Goal: Check status: Check status

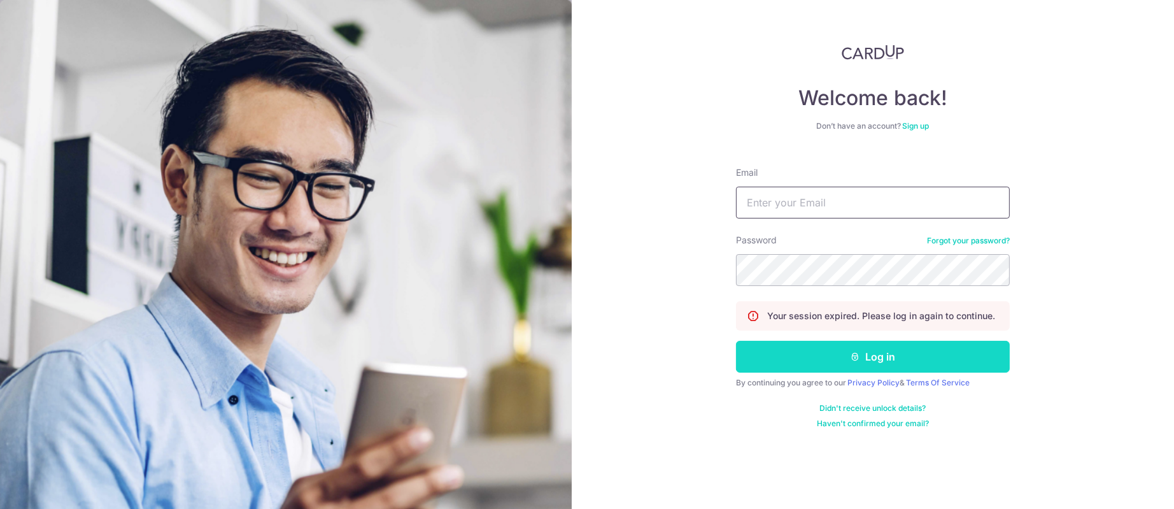
type input "[PERSON_NAME][EMAIL_ADDRESS][DOMAIN_NAME]"
click at [868, 358] on button "Log in" at bounding box center [873, 357] width 274 height 32
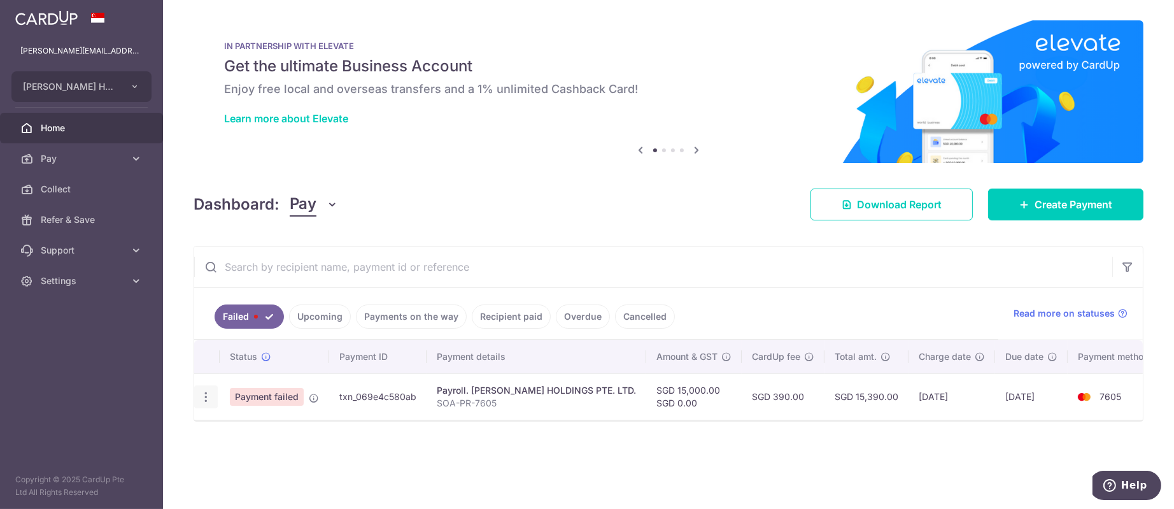
click at [213, 396] on div at bounding box center [206, 397] width 24 height 24
click at [208, 395] on icon "button" at bounding box center [205, 396] width 13 height 13
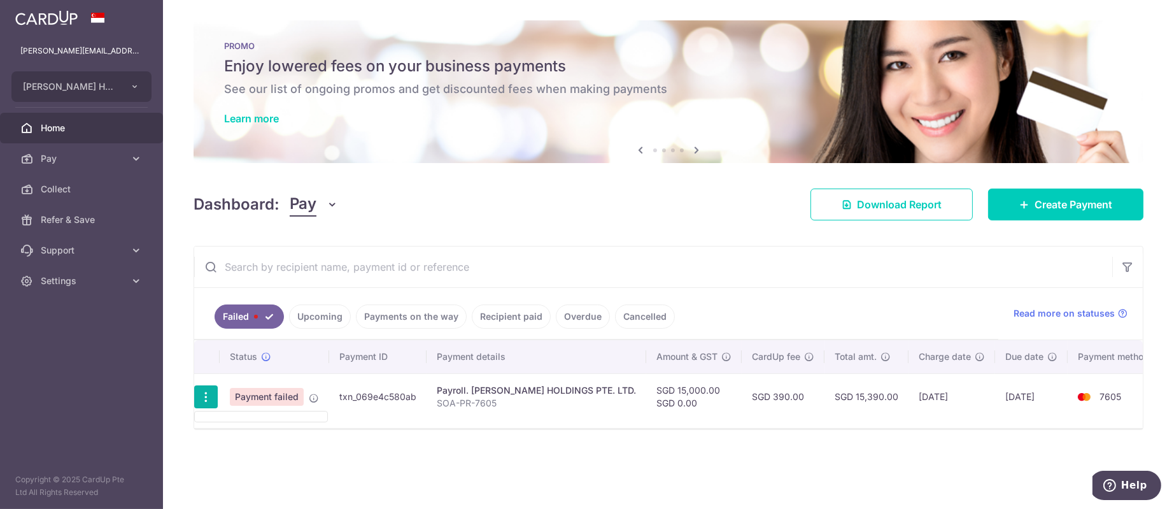
click at [202, 398] on icon "button" at bounding box center [205, 396] width 13 height 13
click at [203, 398] on icon "button" at bounding box center [205, 396] width 13 height 13
click at [255, 417] on ul at bounding box center [261, 416] width 134 height 11
click at [255, 417] on td "Payment failed" at bounding box center [274, 396] width 109 height 46
click at [208, 398] on icon "button" at bounding box center [205, 396] width 13 height 13
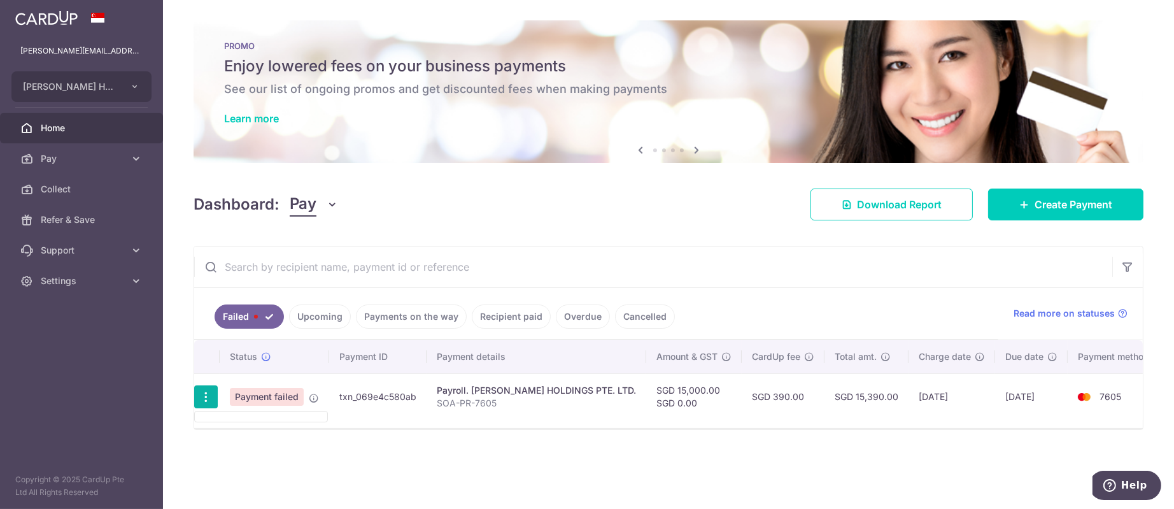
click at [212, 416] on ul at bounding box center [261, 416] width 134 height 11
